Goal: Transaction & Acquisition: Book appointment/travel/reservation

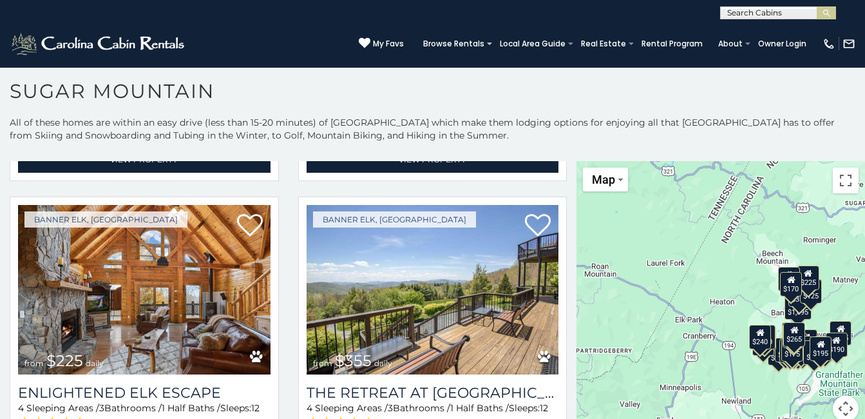
scroll to position [2331, 0]
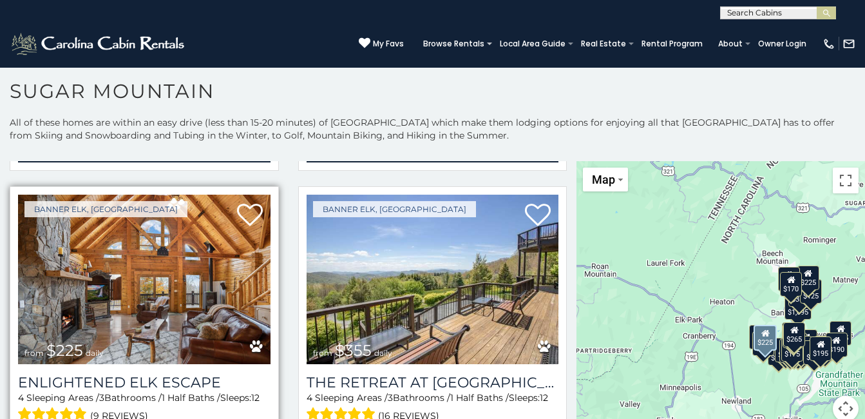
click at [85, 246] on img at bounding box center [144, 279] width 253 height 169
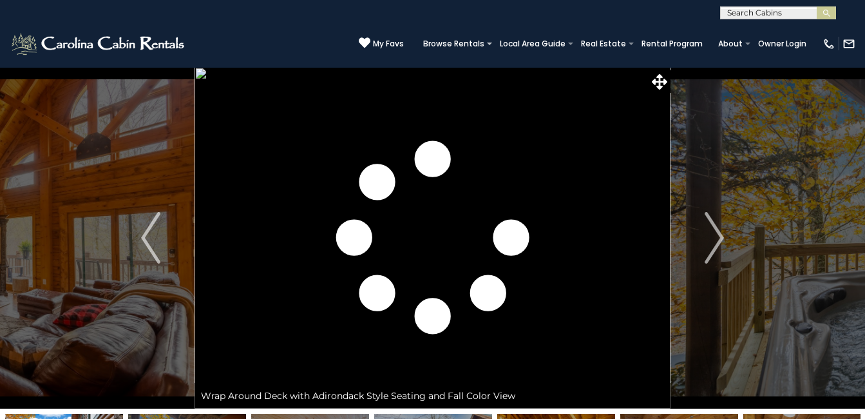
click at [714, 233] on img "Next" at bounding box center [714, 238] width 19 height 52
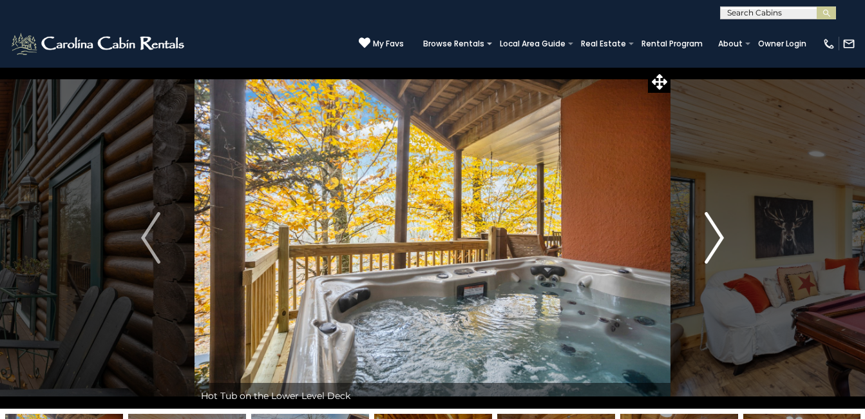
click at [705, 243] on img "Next" at bounding box center [714, 238] width 19 height 52
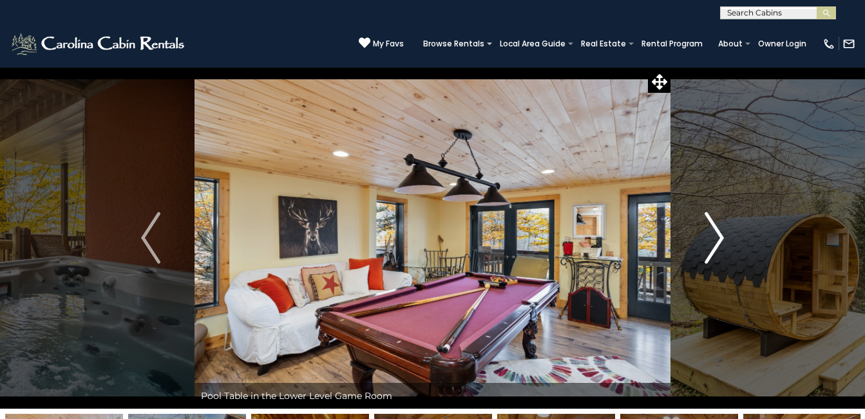
click at [705, 243] on img "Next" at bounding box center [714, 238] width 19 height 52
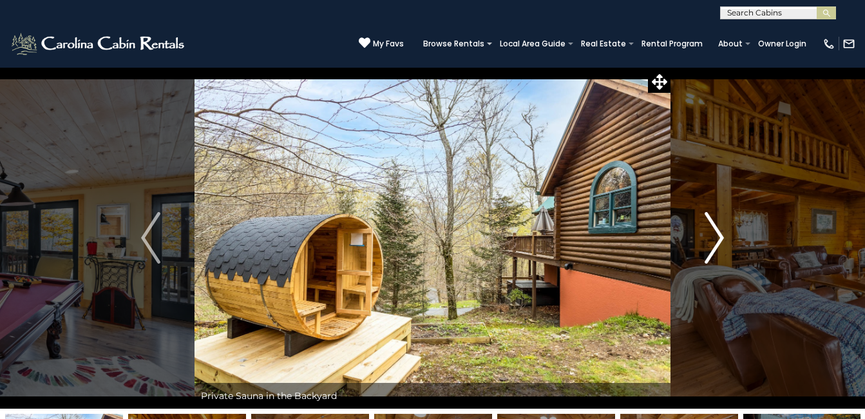
click at [705, 243] on img "Next" at bounding box center [714, 238] width 19 height 52
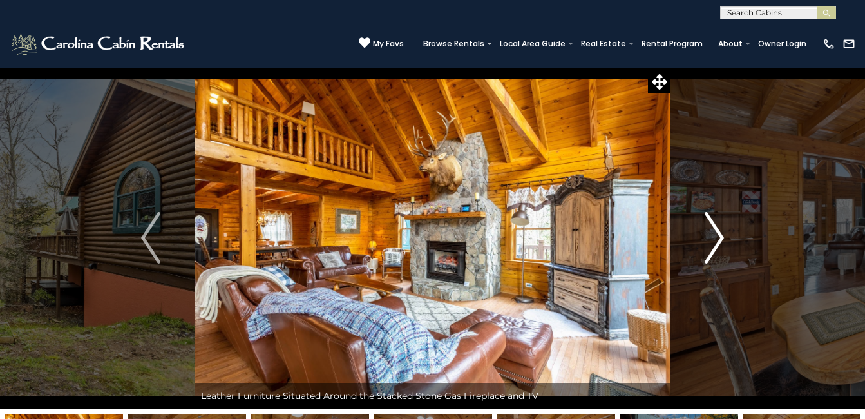
click at [705, 243] on img "Next" at bounding box center [714, 238] width 19 height 52
